Goal: Transaction & Acquisition: Purchase product/service

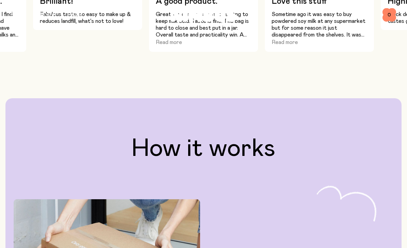
scroll to position [908, 0]
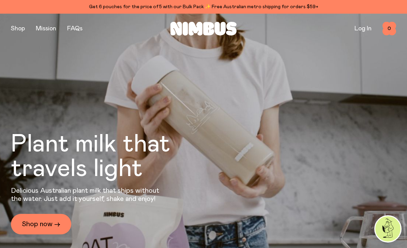
click at [22, 28] on button "button" at bounding box center [18, 29] width 14 height 10
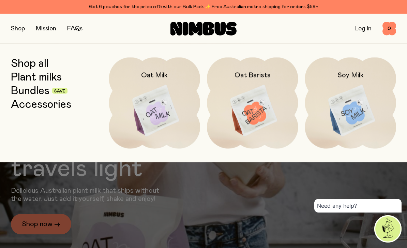
click at [145, 109] on img at bounding box center [154, 110] width 91 height 107
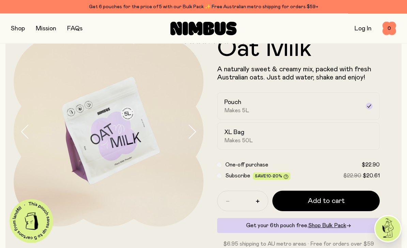
scroll to position [21, 0]
click at [232, 139] on span "Makes 50L" at bounding box center [238, 140] width 29 height 7
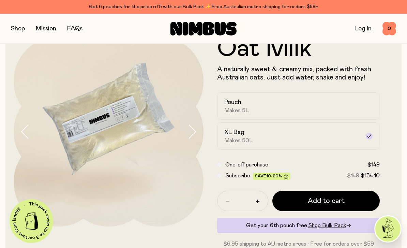
click at [232, 103] on h2 "Pouch" at bounding box center [232, 102] width 17 height 8
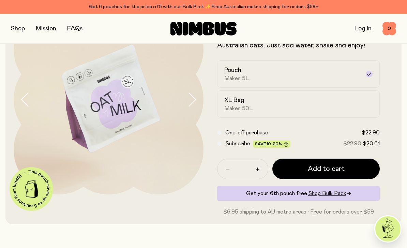
scroll to position [53, 0]
click at [19, 30] on button "button" at bounding box center [18, 29] width 14 height 10
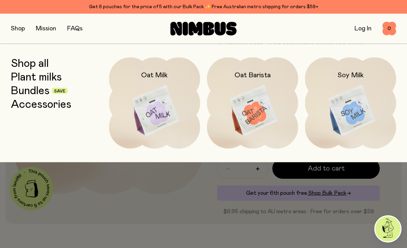
click at [31, 91] on link "Bundles" at bounding box center [30, 90] width 38 height 12
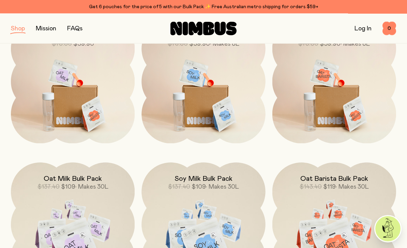
scroll to position [77, 0]
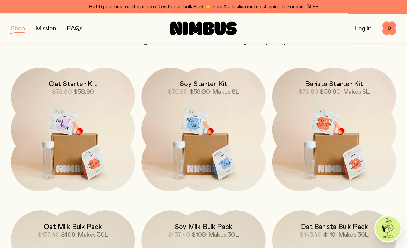
click at [61, 135] on img at bounding box center [73, 140] width 124 height 145
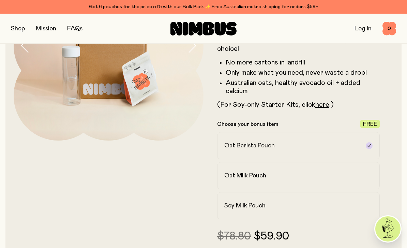
scroll to position [100, 0]
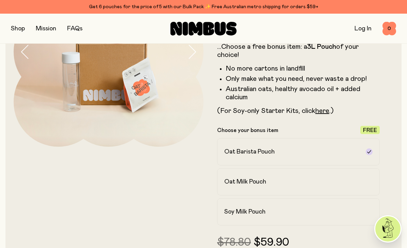
click at [376, 189] on label "Oat Milk Pouch" at bounding box center [298, 181] width 162 height 27
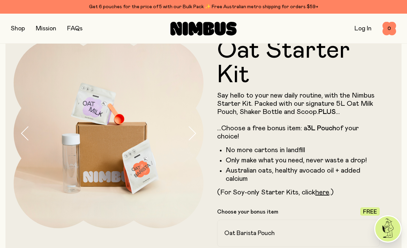
scroll to position [0, 0]
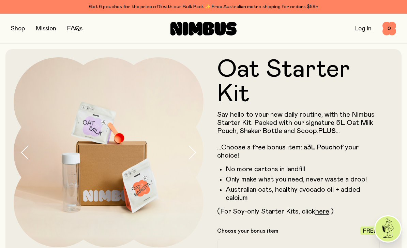
click at [22, 24] on button "button" at bounding box center [18, 29] width 14 height 10
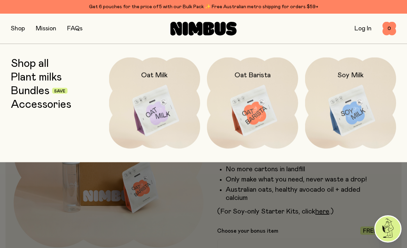
click at [41, 107] on link "Accessories" at bounding box center [41, 104] width 60 height 12
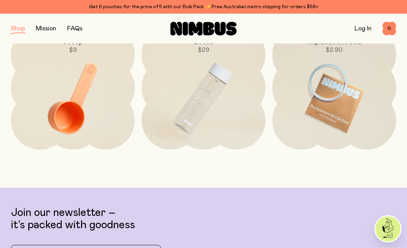
scroll to position [112, 0]
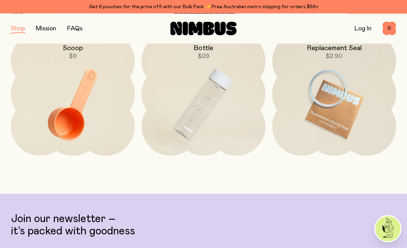
click at [177, 112] on img at bounding box center [203, 104] width 124 height 145
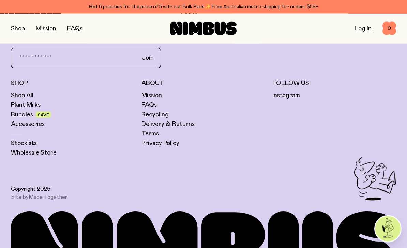
scroll to position [455, 0]
click at [149, 124] on link "Delivery & Returns" at bounding box center [167, 124] width 53 height 8
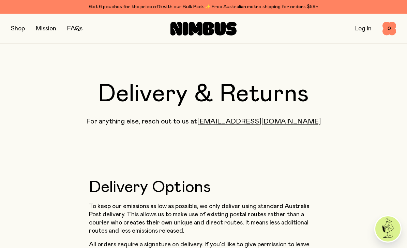
click at [21, 31] on button "button" at bounding box center [18, 29] width 14 height 10
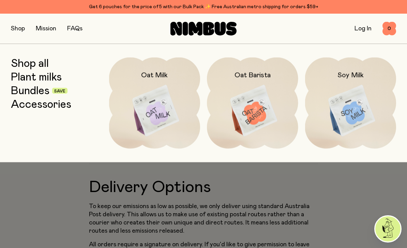
click at [52, 107] on link "Accessories" at bounding box center [41, 104] width 60 height 12
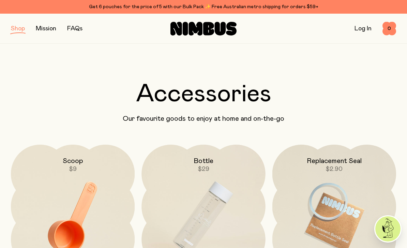
click at [180, 192] on img at bounding box center [203, 216] width 124 height 145
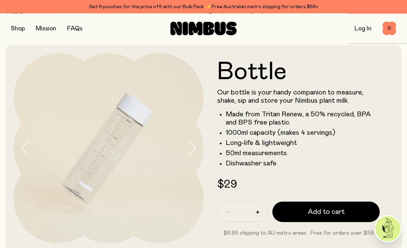
scroll to position [29, 0]
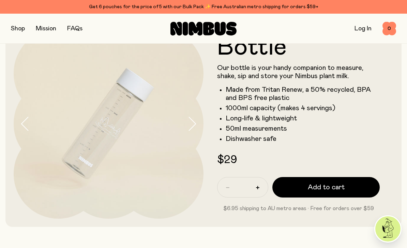
click at [369, 189] on button "Add to cart" at bounding box center [325, 187] width 107 height 20
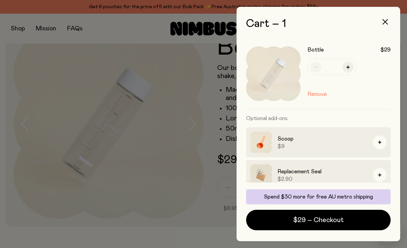
click at [44, 37] on div at bounding box center [203, 124] width 407 height 248
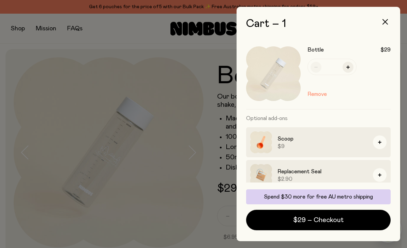
scroll to position [29, 0]
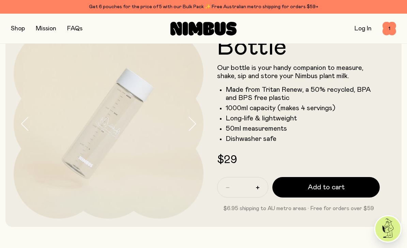
click at [19, 30] on button "button" at bounding box center [18, 29] width 14 height 10
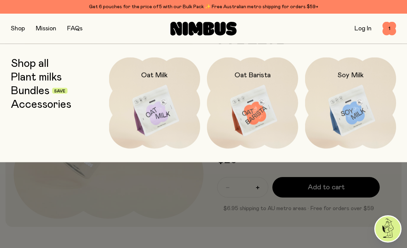
click at [153, 112] on img at bounding box center [154, 110] width 91 height 107
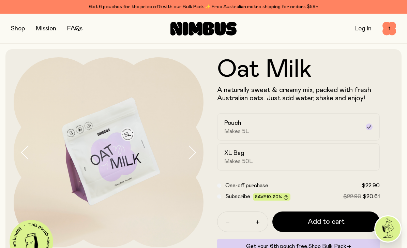
click at [354, 222] on button "Add to cart" at bounding box center [325, 221] width 107 height 20
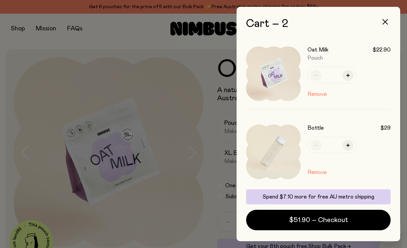
click at [359, 230] on button "$51.90 – Checkout" at bounding box center [318, 219] width 144 height 20
click at [163, 42] on div at bounding box center [203, 124] width 407 height 248
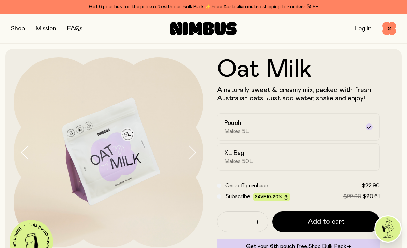
click at [20, 31] on button "button" at bounding box center [18, 29] width 14 height 10
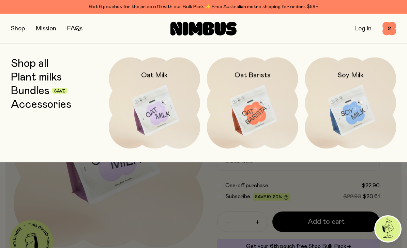
click at [30, 105] on link "Accessories" at bounding box center [41, 104] width 60 height 12
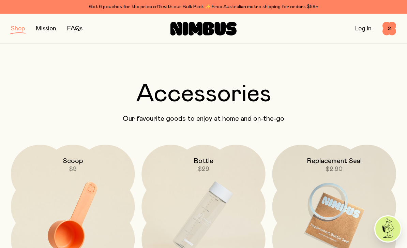
click at [73, 166] on span "$9" at bounding box center [73, 169] width 8 height 6
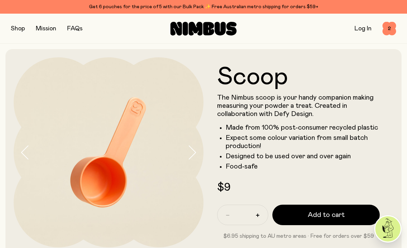
click at [352, 211] on button "Add to cart" at bounding box center [325, 214] width 107 height 20
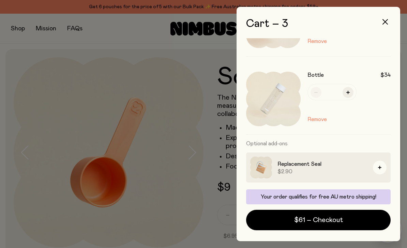
scroll to position [131, 0]
click at [387, 21] on icon "button" at bounding box center [384, 21] width 5 height 5
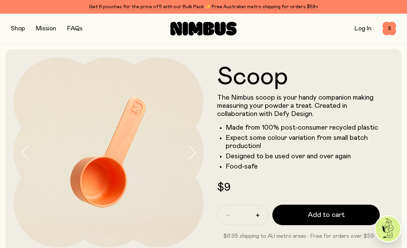
click at [16, 29] on button "button" at bounding box center [18, 29] width 14 height 10
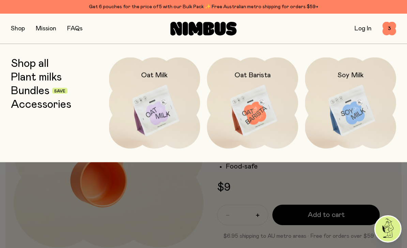
click at [29, 95] on link "Bundles" at bounding box center [30, 90] width 38 height 12
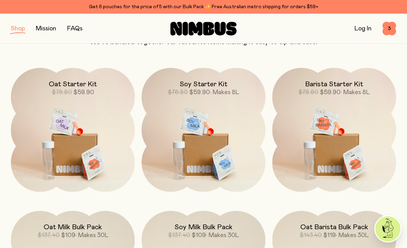
scroll to position [119, 0]
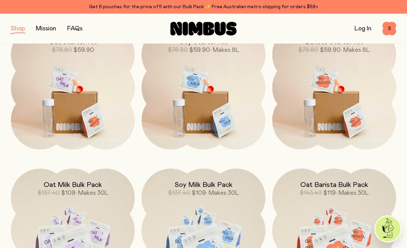
click at [67, 102] on img at bounding box center [73, 98] width 124 height 145
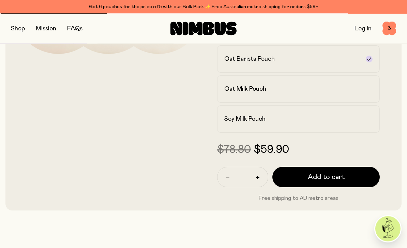
scroll to position [193, 0]
click at [372, 174] on button "Add to cart" at bounding box center [325, 177] width 107 height 20
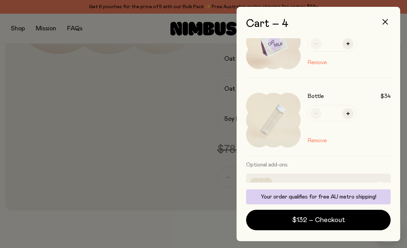
scroll to position [187, 0]
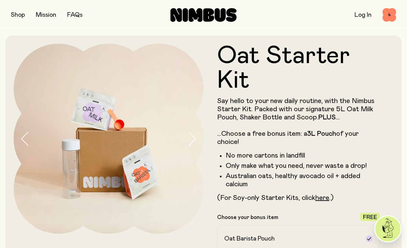
click at [388, 17] on span "4" at bounding box center [389, 15] width 14 height 14
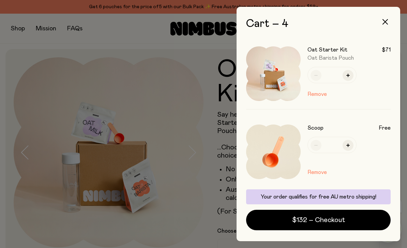
click at [306, 216] on span "$132 – Checkout" at bounding box center [318, 220] width 53 height 10
click at [312, 95] on button "Remove" at bounding box center [316, 94] width 19 height 8
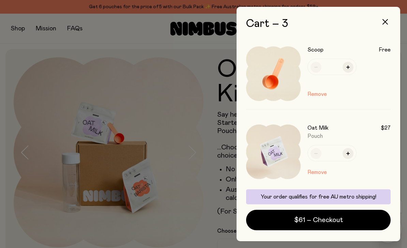
click at [347, 223] on button "$61 – Checkout" at bounding box center [318, 219] width 144 height 20
